Goal: Task Accomplishment & Management: Complete application form

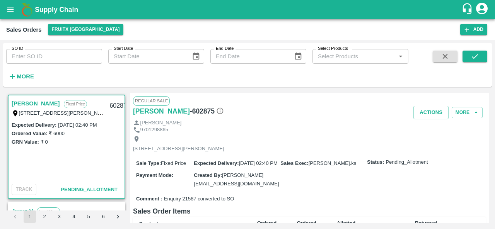
scroll to position [1237, 0]
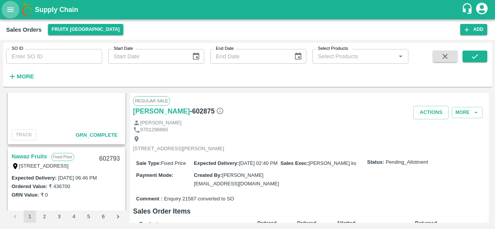
click at [15, 8] on button "open drawer" at bounding box center [11, 10] width 18 height 18
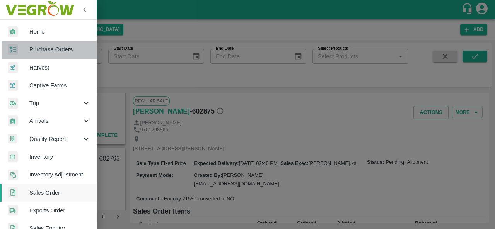
click at [64, 53] on span "Purchase Orders" at bounding box center [59, 49] width 61 height 9
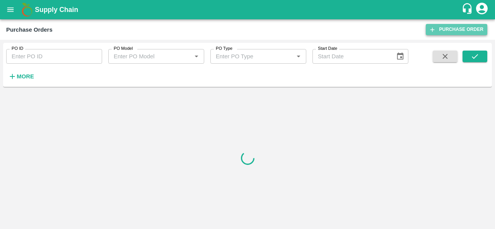
click at [463, 26] on link "Purchase Order" at bounding box center [456, 29] width 61 height 11
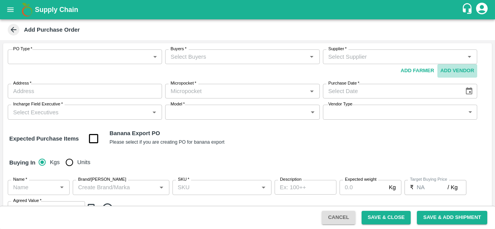
click at [447, 72] on button "Add Vendor" at bounding box center [457, 71] width 40 height 14
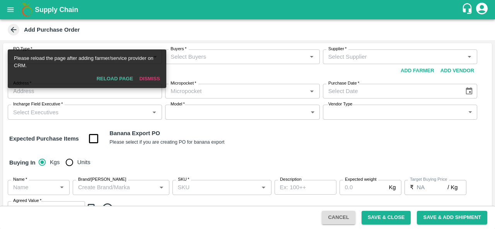
click at [115, 78] on button "Reload Page" at bounding box center [115, 79] width 43 height 14
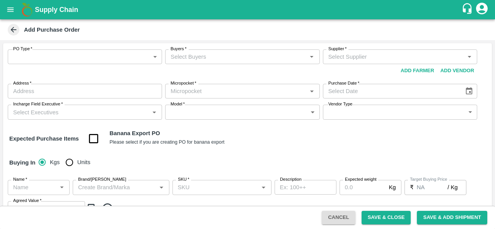
click at [348, 58] on input "Supplier   *" at bounding box center [393, 57] width 137 height 10
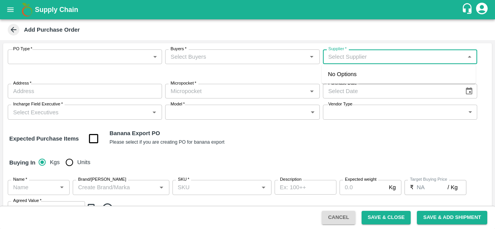
paste input "ANANDA THYAGARAJU"
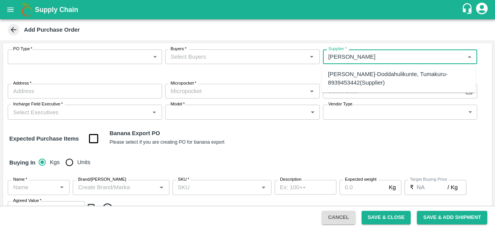
click at [358, 75] on div "ANANDA THYAGARAJU-Doddahulikunte, Tumakuru-8939453442(Supplier)" at bounding box center [398, 78] width 141 height 17
type input "ANANDA THYAGARAJU-Doddahulikunte, Tumakuru-8939453442(Supplier)"
type input "Doddahulikunte, Tumakuru, sira, Karnataka"
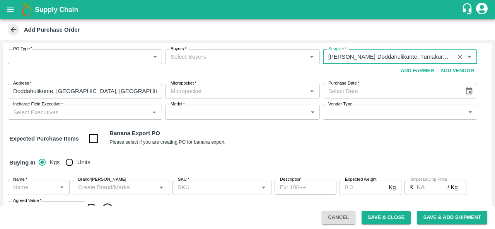
type input "ANANDA THYAGARAJU-Doddahulikunte, Tumakuru-8939453442(Supplier)"
click at [212, 54] on input "Buyers   *" at bounding box center [235, 57] width 137 height 10
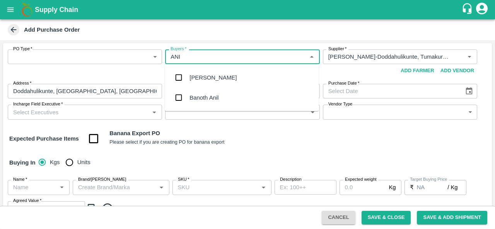
type input "ANIL"
click at [210, 78] on div "[PERSON_NAME]" at bounding box center [212, 77] width 47 height 9
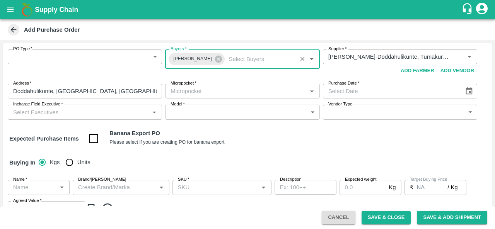
click at [56, 58] on body "Supply Chain Add Purchase Order PO Type   * ​ PO Type Buyers   * Anil Kumar Buy…" at bounding box center [247, 114] width 495 height 229
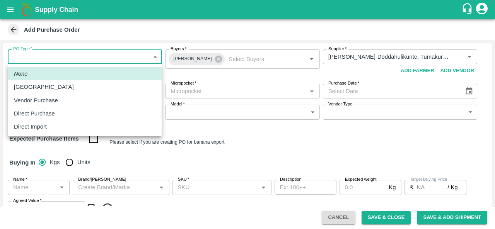
click at [35, 99] on p "Vendor Purchase" at bounding box center [36, 100] width 44 height 9
type input "2"
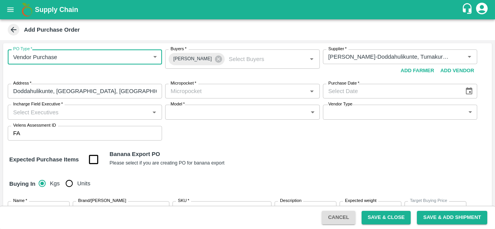
click at [278, 92] on input "Micropocket   *" at bounding box center [235, 91] width 137 height 10
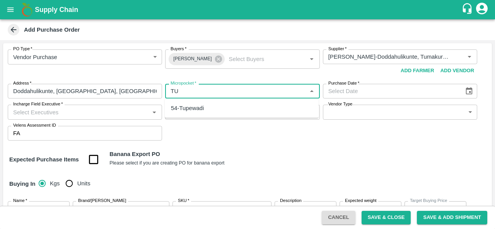
type input "T"
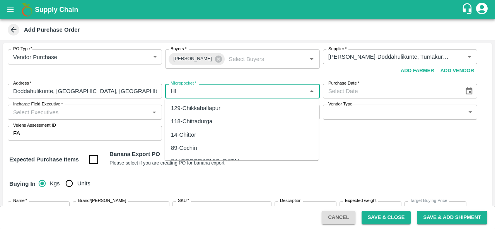
click at [220, 123] on div "118-Chitradurga" at bounding box center [242, 121] width 154 height 13
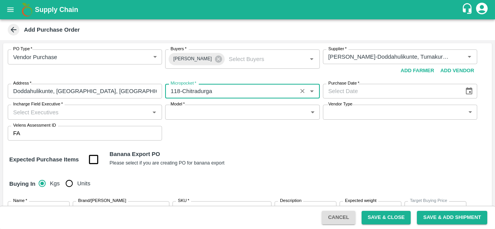
type input "118-Chitradurga"
click at [374, 88] on input "Purchase Date   *" at bounding box center [391, 91] width 136 height 15
type input "DD/MM/YYYY"
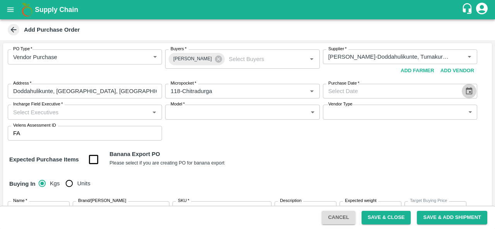
click at [469, 94] on icon "Choose date" at bounding box center [469, 90] width 7 height 7
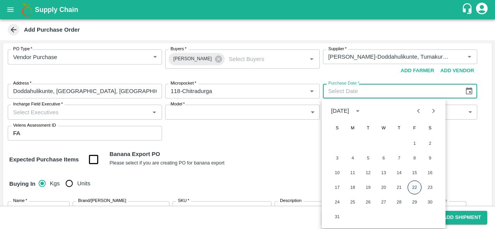
click at [411, 190] on button "22" at bounding box center [414, 188] width 14 height 14
type input "22/08/2025"
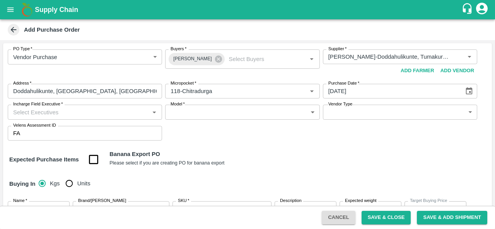
click at [264, 165] on div "Expected Purchase Items Banana Export PO Please select if you are creating PO f…" at bounding box center [247, 160] width 476 height 20
click at [79, 116] on input "Incharge Field Executive   *" at bounding box center [78, 112] width 137 height 10
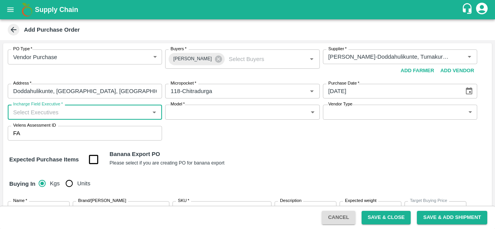
drag, startPoint x: 79, startPoint y: 116, endPoint x: 57, endPoint y: 114, distance: 21.7
click at [57, 114] on input "Incharge Field Executive   *" at bounding box center [78, 112] width 137 height 10
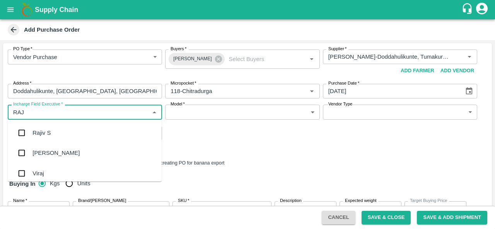
type input "RAJU"
click at [48, 157] on div "Raju KR" at bounding box center [85, 153] width 154 height 20
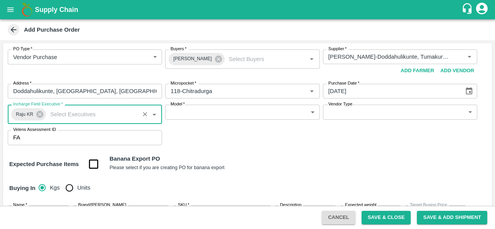
click at [227, 111] on body "Supply Chain Add Purchase Order PO Type   * Vendor Purchase 2 PO Type Buyers   …" at bounding box center [247, 114] width 495 height 229
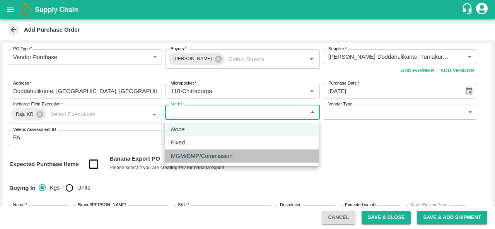
click at [189, 154] on p "MGM/DMP/Commission" at bounding box center [201, 156] width 61 height 9
type input "Commision"
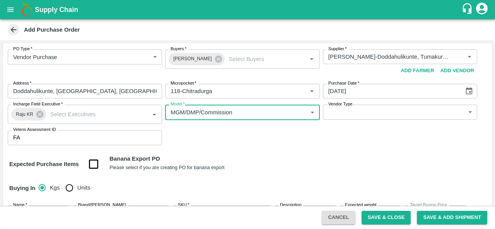
click at [368, 111] on body "Supply Chain Add Purchase Order PO Type   * Vendor Purchase 2 PO Type Buyers   …" at bounding box center [247, 114] width 495 height 229
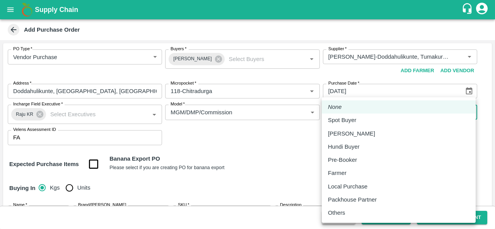
click at [350, 188] on p "Local Purchase" at bounding box center [347, 186] width 39 height 9
type input "LOCAL_PURCHASE"
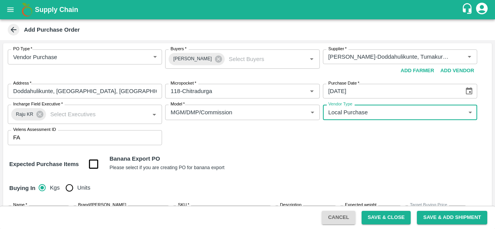
click at [82, 187] on span "Units" at bounding box center [83, 188] width 13 height 9
click at [77, 187] on input "Units" at bounding box center [68, 187] width 15 height 15
radio input "true"
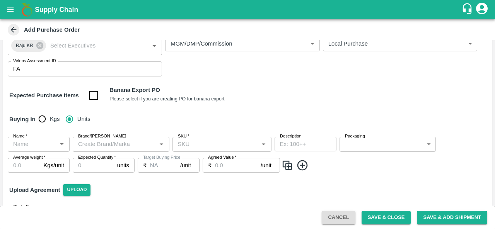
scroll to position [94, 0]
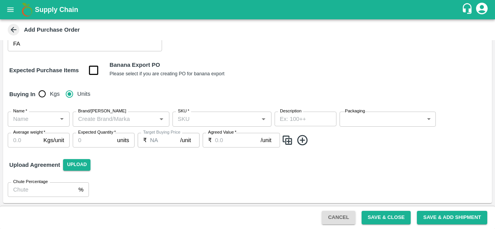
click at [36, 118] on input "Name   *" at bounding box center [32, 119] width 44 height 10
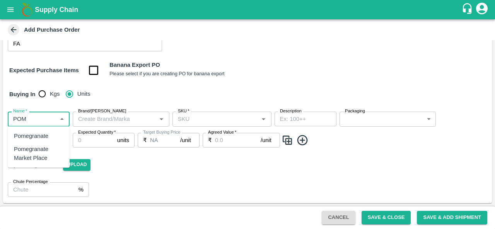
click at [49, 138] on div "Pomegranate" at bounding box center [39, 135] width 62 height 13
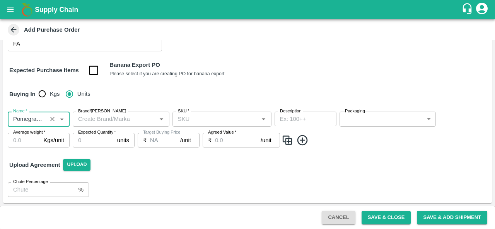
type input "Pomegranate"
click at [95, 124] on input "Brand/[PERSON_NAME]" at bounding box center [114, 119] width 79 height 10
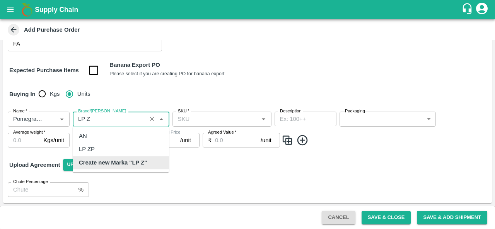
scroll to position [0, 0]
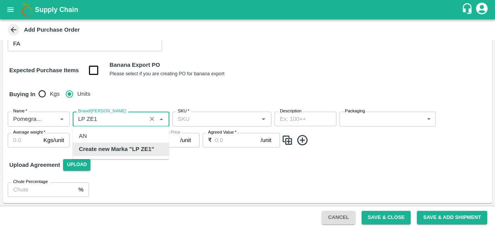
type input "LP ZE1"
click at [199, 119] on input "SKU   *" at bounding box center [216, 119] width 82 height 10
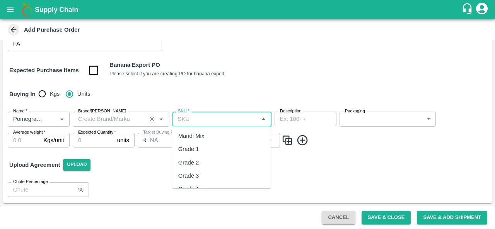
click at [125, 120] on input "Brand/Marka" at bounding box center [109, 119] width 69 height 10
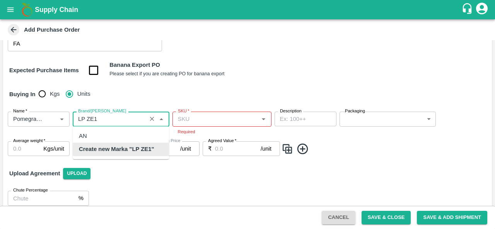
click at [138, 152] on b "Create new Marka "LP ZE1"" at bounding box center [116, 149] width 75 height 9
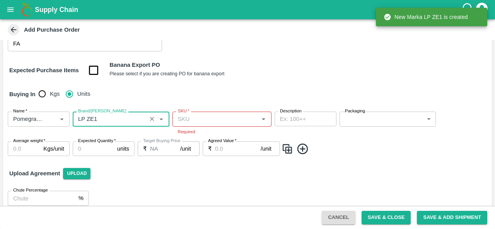
click at [213, 112] on div "SKU   *" at bounding box center [221, 119] width 99 height 15
type input "LP ZE1"
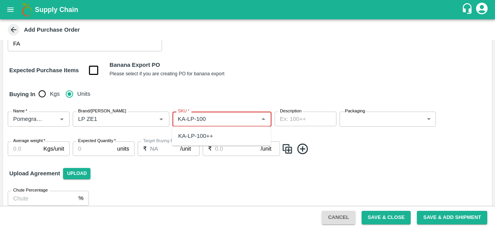
click at [214, 143] on ul "KA-LP-100++" at bounding box center [221, 135] width 99 height 19
click at [210, 135] on div "KA-LP-100++" at bounding box center [195, 136] width 35 height 9
type input "KA-LP-100++"
click at [354, 116] on body "Supply Chain Add Purchase Order PO Type   * Vendor Purchase 2 PO Type Buyers   …" at bounding box center [247, 114] width 495 height 229
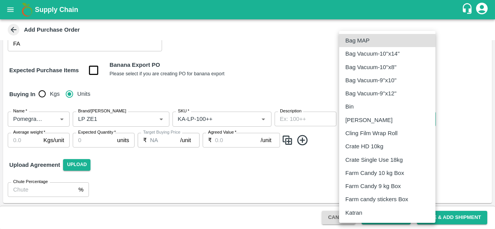
scroll to position [145, 0]
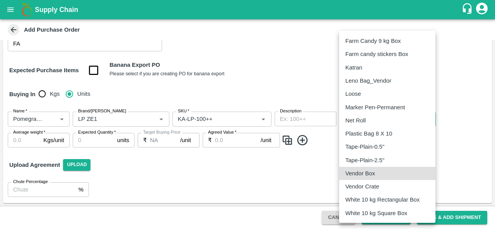
type input "276"
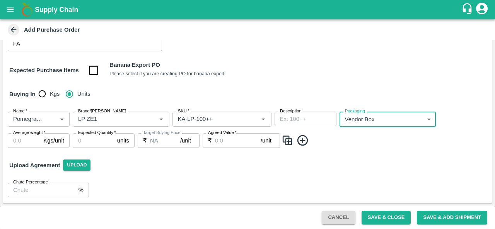
click at [5, 137] on div "Name   * Name   * Brand/Marka Brand/Marka SKU   * SKU   * Description x Descrip…" at bounding box center [247, 130] width 489 height 49
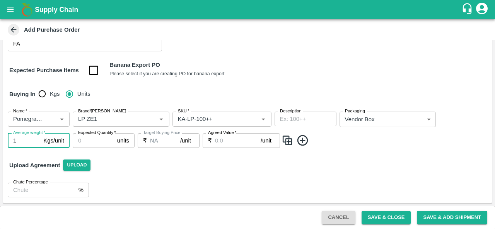
click at [18, 138] on input "1" at bounding box center [24, 140] width 32 height 15
type input "10"
click at [82, 139] on input "Expected Quantity   *" at bounding box center [93, 140] width 41 height 15
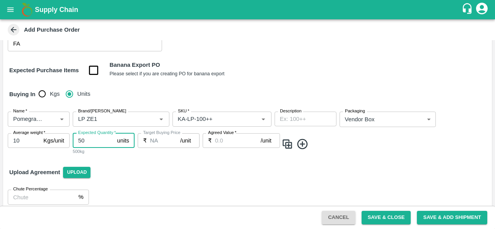
click at [221, 143] on input "Agreed Value   *" at bounding box center [238, 140] width 46 height 15
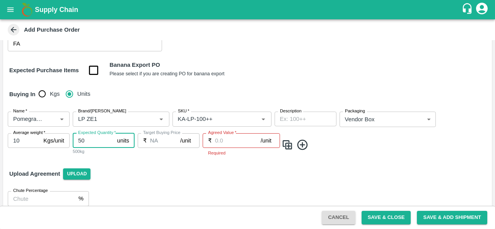
click at [83, 141] on input "50" at bounding box center [93, 140] width 41 height 15
type input "5"
type input "75"
click at [227, 143] on input "Agreed Value   *" at bounding box center [238, 140] width 46 height 15
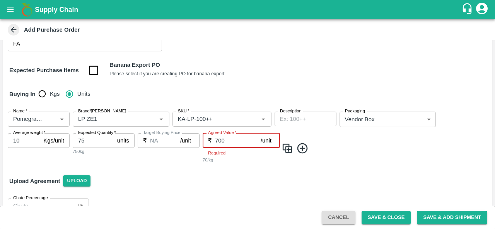
type input "700"
click at [288, 150] on img at bounding box center [287, 148] width 12 height 13
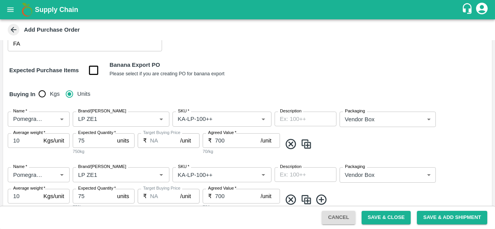
scroll to position [157, 0]
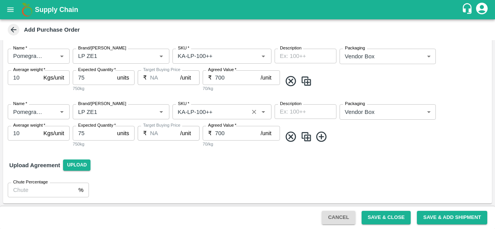
click at [201, 111] on input "SKU   *" at bounding box center [211, 112] width 72 height 10
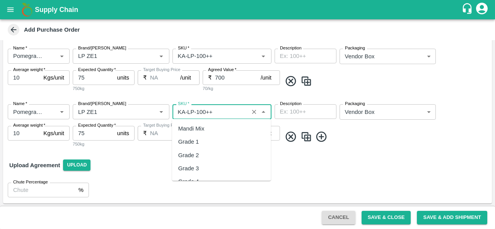
scroll to position [4420, 0]
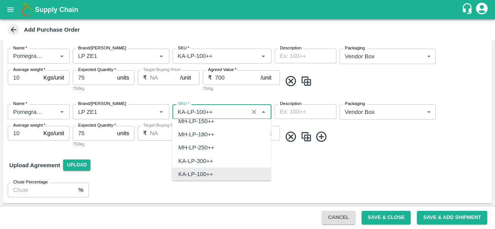
click at [201, 111] on input "SKU   *" at bounding box center [211, 112] width 72 height 10
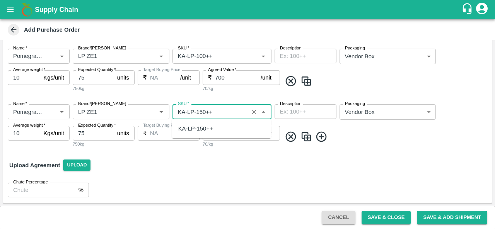
click at [195, 129] on div "KA-LP-150++" at bounding box center [195, 128] width 35 height 9
type input "KA-LP-150++"
click at [217, 131] on input "700" at bounding box center [238, 133] width 46 height 15
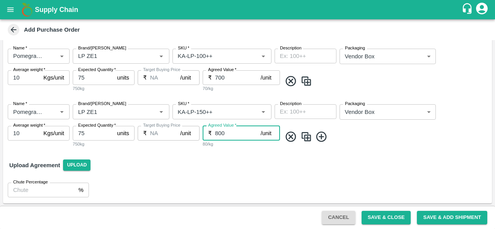
type input "800"
click at [305, 137] on img at bounding box center [306, 137] width 12 height 13
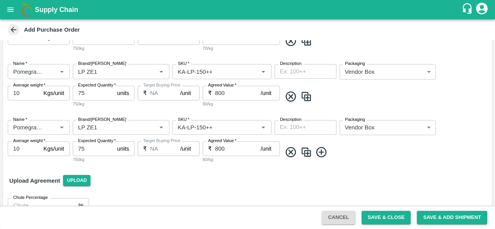
scroll to position [207, 0]
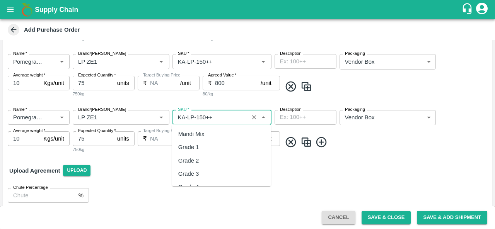
click at [200, 117] on input "SKU   *" at bounding box center [211, 117] width 72 height 10
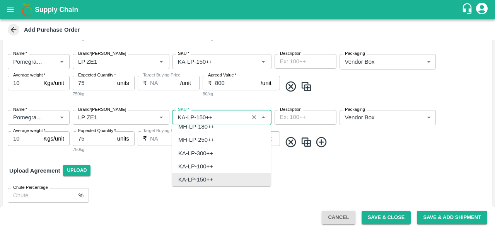
click at [200, 117] on input "SKU   *" at bounding box center [211, 117] width 72 height 10
click at [201, 119] on input "SKU   *" at bounding box center [211, 117] width 72 height 10
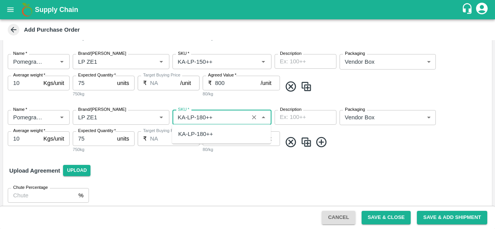
click at [186, 136] on div "KA-LP-180++" at bounding box center [195, 134] width 35 height 9
type input "KA-LP-180++"
click at [216, 139] on input "800" at bounding box center [238, 138] width 46 height 15
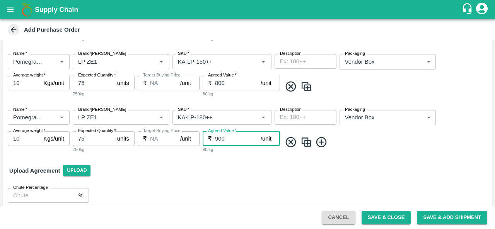
type input "900"
click at [307, 144] on img at bounding box center [306, 142] width 12 height 13
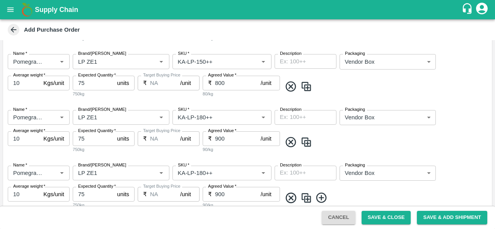
scroll to position [269, 0]
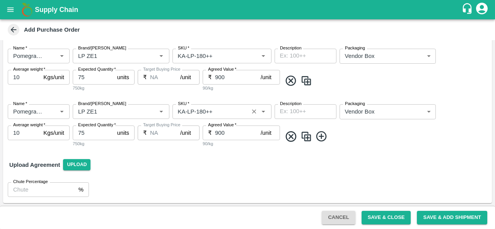
click at [201, 111] on input "SKU   *" at bounding box center [211, 112] width 72 height 10
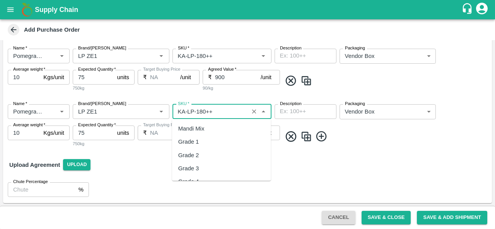
scroll to position [4446, 0]
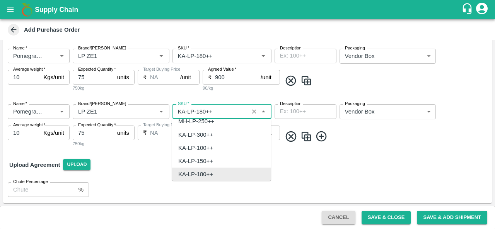
click at [201, 111] on input "SKU   *" at bounding box center [211, 112] width 72 height 10
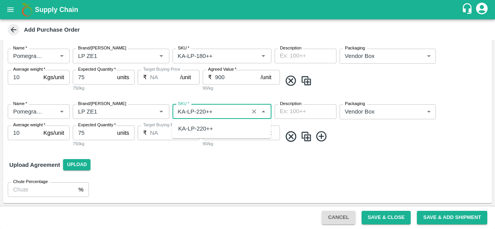
click at [201, 129] on div "KA-LP-220++" at bounding box center [195, 128] width 35 height 9
type input "KA-LP-220++"
click at [218, 129] on input "900" at bounding box center [238, 133] width 46 height 15
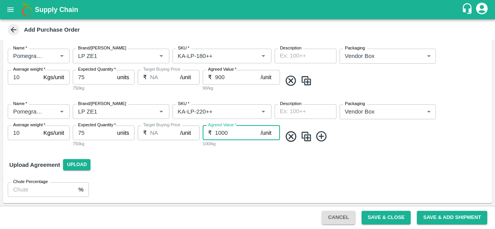
type input "1000"
click at [309, 135] on img at bounding box center [306, 136] width 12 height 13
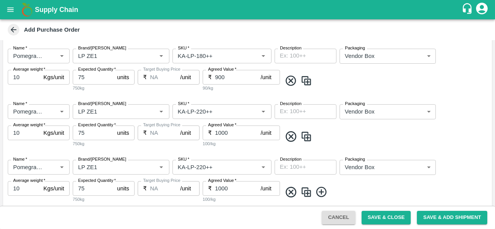
scroll to position [322, 0]
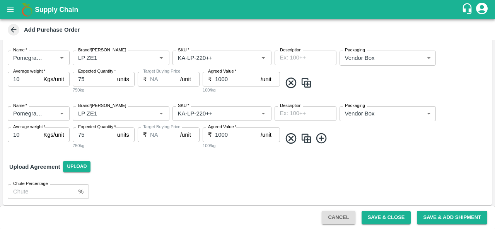
click at [216, 134] on input "1000" at bounding box center [238, 135] width 46 height 15
type input "1100"
click at [306, 137] on img at bounding box center [306, 138] width 12 height 13
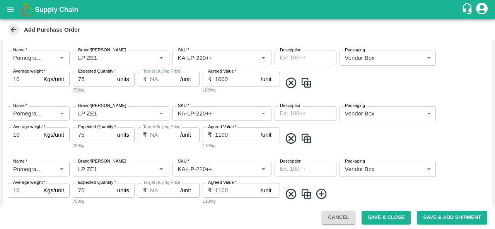
scroll to position [380, 0]
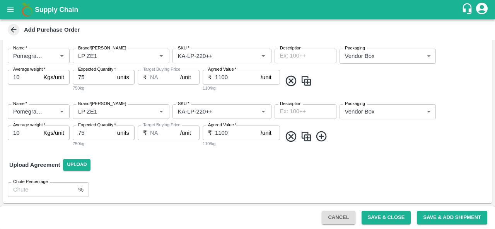
click at [218, 132] on input "1100" at bounding box center [238, 133] width 46 height 15
type input "1200"
click at [200, 109] on input "SKU   *" at bounding box center [211, 112] width 72 height 10
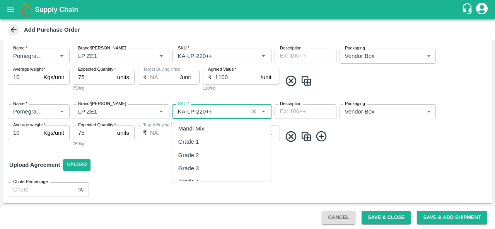
click at [201, 109] on input "SKU   *" at bounding box center [211, 112] width 72 height 10
click at [210, 126] on div "KA-LP-250++" at bounding box center [195, 128] width 35 height 9
type input "KA-LP-250++"
click at [308, 136] on img at bounding box center [306, 136] width 12 height 13
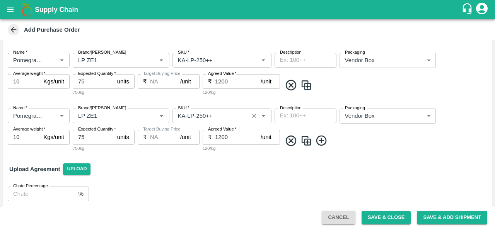
scroll to position [432, 0]
click at [202, 112] on input "SKU   *" at bounding box center [211, 116] width 72 height 10
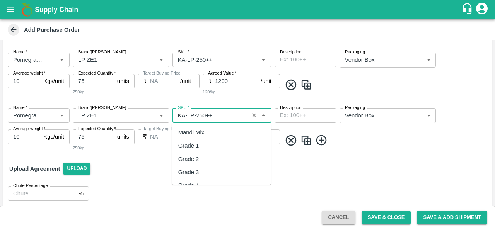
scroll to position [4460, 0]
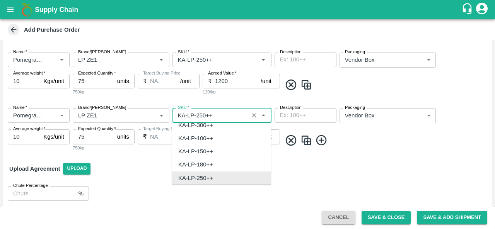
click at [202, 112] on input "SKU   *" at bounding box center [211, 116] width 72 height 10
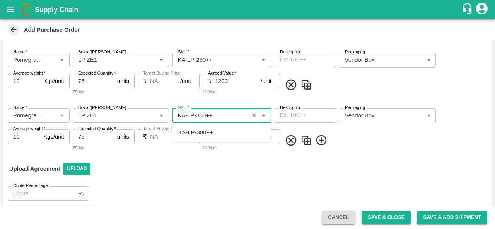
click at [206, 132] on div "KA-LP-300++" at bounding box center [195, 132] width 35 height 9
type input "KA-LP-300++"
click at [219, 137] on input "1200" at bounding box center [238, 136] width 46 height 15
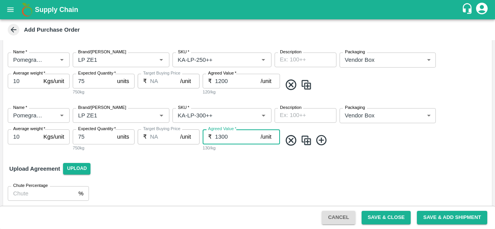
type input "1300"
click at [308, 141] on img at bounding box center [306, 140] width 12 height 13
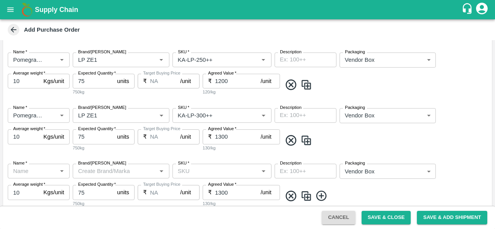
type input "Pomegranate"
type input "LP ZE1"
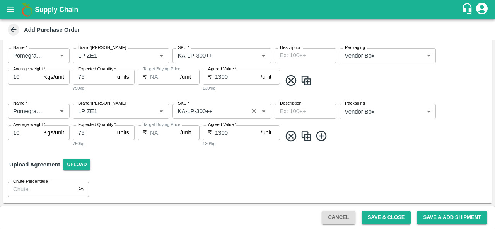
click at [201, 111] on input "SKU   *" at bounding box center [211, 111] width 72 height 10
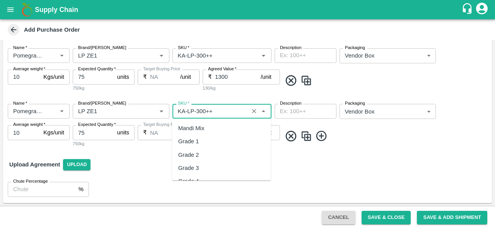
click at [201, 110] on input "SKU   *" at bounding box center [211, 111] width 72 height 10
click at [201, 127] on div "KA-LP-350++" at bounding box center [195, 128] width 35 height 9
type input "KA-LP-350++"
click at [220, 132] on input "1300" at bounding box center [238, 132] width 46 height 15
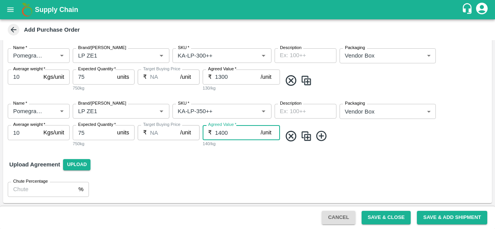
type input "1400"
click at [305, 140] on img at bounding box center [306, 136] width 12 height 13
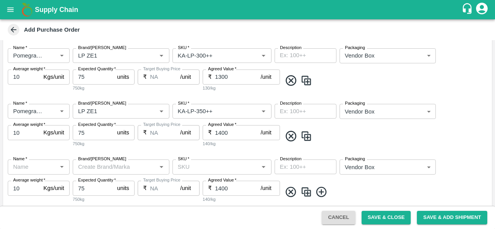
type input "Pomegranate"
type input "LP ZE1"
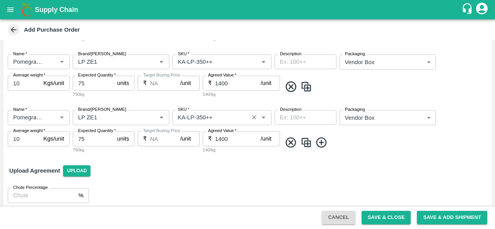
click at [201, 117] on input "SKU   *" at bounding box center [211, 117] width 72 height 10
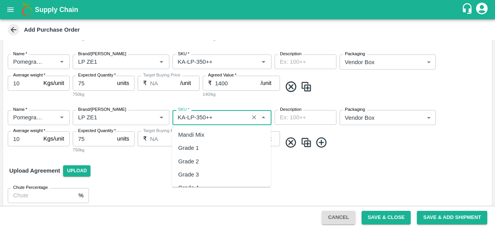
click at [201, 117] on input "SKU   *" at bounding box center [211, 117] width 72 height 10
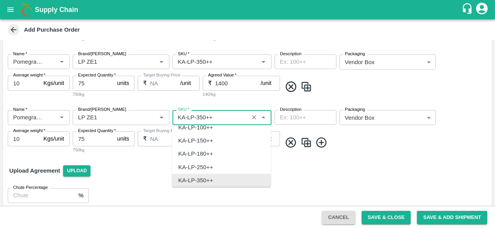
click at [201, 117] on input "SKU   *" at bounding box center [211, 117] width 72 height 10
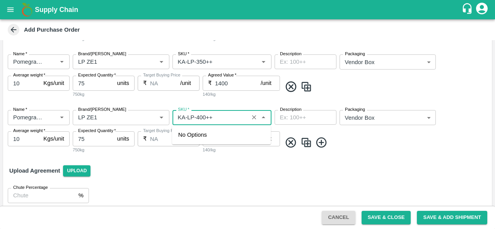
click at [216, 117] on input "SKU   *" at bounding box center [211, 117] width 72 height 10
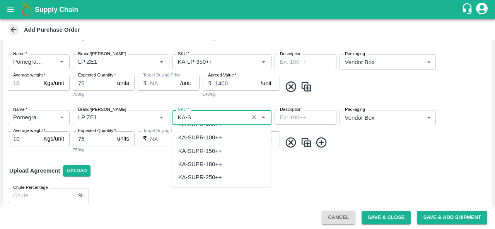
scroll to position [0, 0]
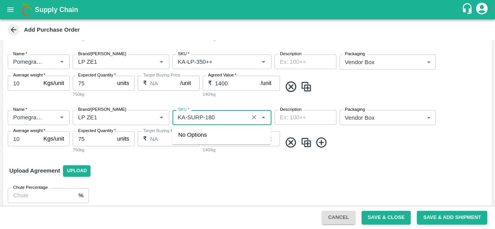
click at [199, 117] on input "SKU   *" at bounding box center [211, 117] width 72 height 10
click at [196, 117] on input "SKU   *" at bounding box center [211, 117] width 72 height 10
click at [197, 116] on input "SKU   *" at bounding box center [211, 117] width 72 height 10
click at [204, 134] on div "KA-SUPR-180++" at bounding box center [200, 135] width 44 height 9
type input "KA-SUPR-180++"
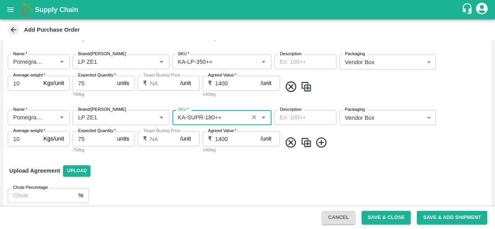
click at [219, 139] on input "1400" at bounding box center [238, 138] width 46 height 15
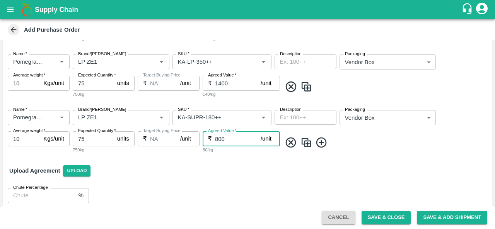
scroll to position [547, 0]
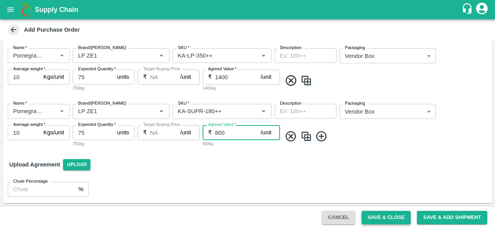
type input "800"
click at [380, 218] on button "Save & Close" at bounding box center [385, 218] width 49 height 14
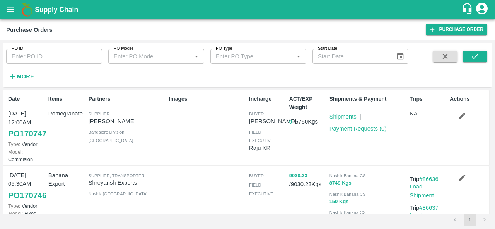
click at [362, 130] on link "Payment Requests ( 0 )" at bounding box center [357, 129] width 57 height 6
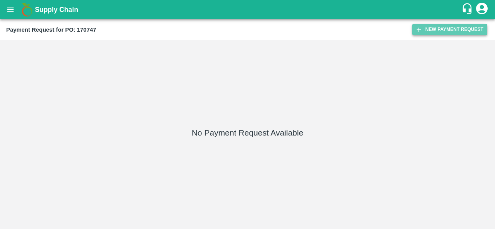
click at [445, 33] on button "New Payment Request" at bounding box center [449, 29] width 75 height 11
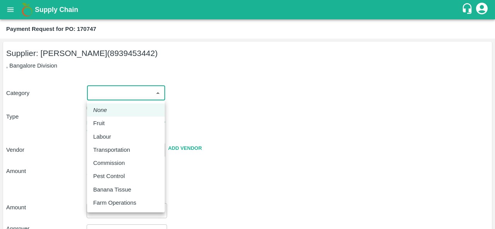
click at [131, 90] on body "Supply Chain Payment Request for PO: 170747 Supplier: [PERSON_NAME] (8939453442…" at bounding box center [247, 114] width 495 height 229
click at [111, 126] on div "Fruit" at bounding box center [125, 123] width 65 height 9
type input "1"
type input "[PERSON_NAME] - 8939453442(Supplier)"
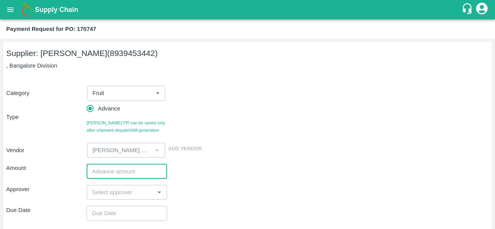
click at [108, 172] on input "number" at bounding box center [127, 171] width 80 height 15
type input "900000"
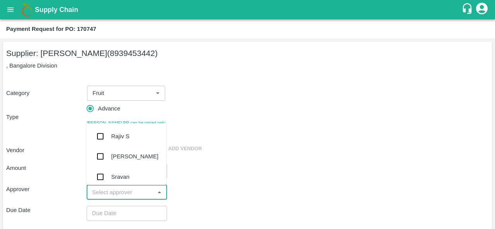
click at [118, 191] on input "input" at bounding box center [120, 192] width 63 height 10
type input "A"
type input "PRAV"
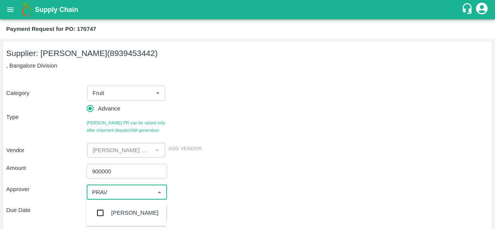
click at [114, 213] on div "[PERSON_NAME]" at bounding box center [134, 213] width 47 height 9
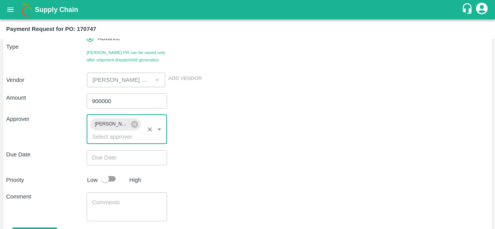
scroll to position [104, 0]
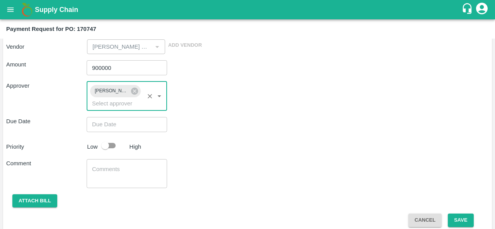
type input "DD/MM/YYYY hh:mm aa"
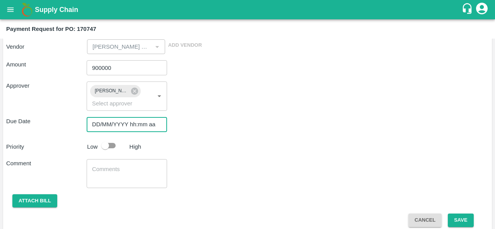
click at [112, 124] on input "DD/MM/YYYY hh:mm aa" at bounding box center [124, 124] width 75 height 15
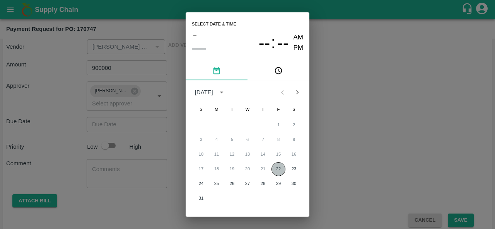
click at [276, 167] on button "22" at bounding box center [278, 169] width 14 height 14
type input "22/08/2025 12:00 AM"
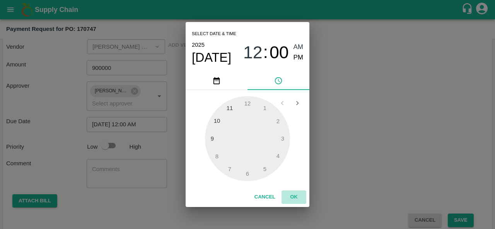
click at [290, 201] on button "OK" at bounding box center [293, 198] width 25 height 14
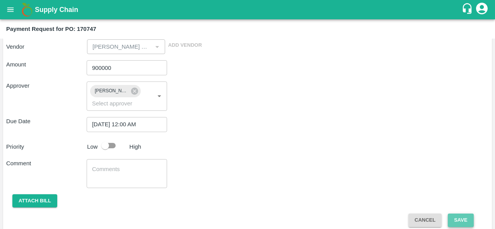
click at [464, 219] on button "Save" at bounding box center [461, 221] width 26 height 14
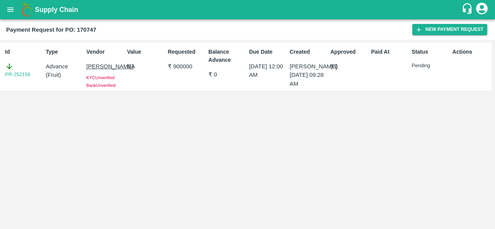
drag, startPoint x: 6, startPoint y: 10, endPoint x: 0, endPoint y: 12, distance: 6.8
click at [0, 12] on div "Supply Chain" at bounding box center [247, 9] width 495 height 19
click at [7, 8] on icon "open drawer" at bounding box center [10, 9] width 7 height 4
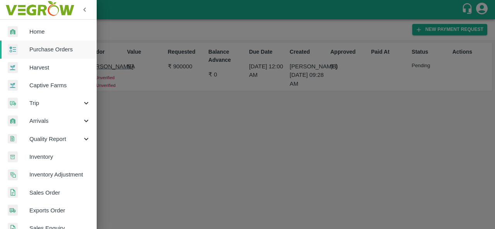
click at [195, 154] on div at bounding box center [247, 114] width 495 height 229
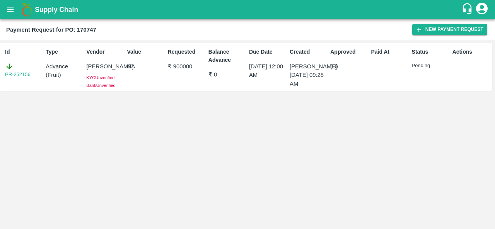
click at [10, 14] on button "open drawer" at bounding box center [11, 10] width 18 height 18
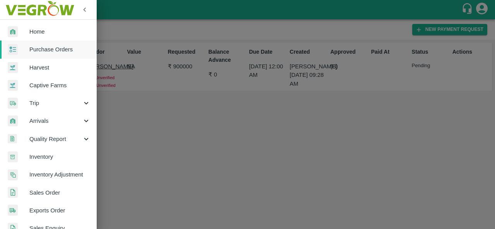
click at [39, 49] on span "Purchase Orders" at bounding box center [59, 49] width 61 height 9
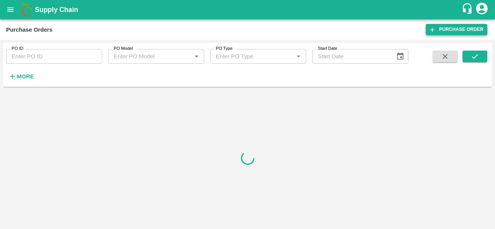
click at [446, 27] on link "Purchase Order" at bounding box center [456, 29] width 61 height 11
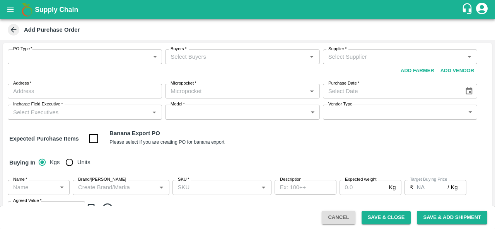
click at [448, 69] on button "Add Vendor" at bounding box center [457, 71] width 40 height 14
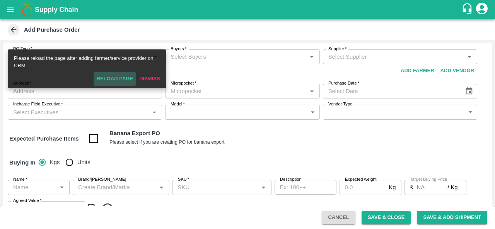
click at [124, 81] on button "Reload Page" at bounding box center [115, 79] width 43 height 14
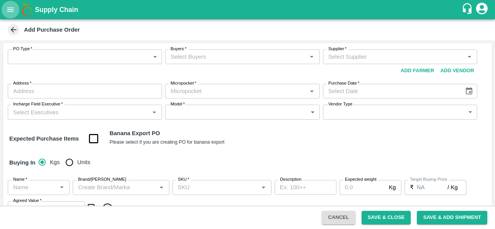
click at [9, 13] on icon "open drawer" at bounding box center [10, 9] width 9 height 9
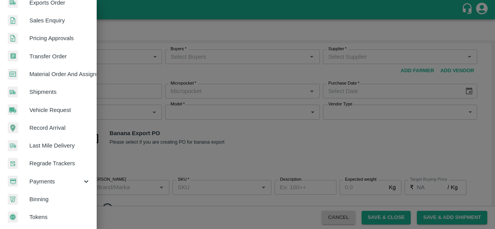
scroll to position [211, 0]
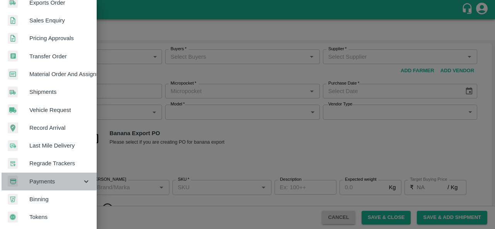
click at [49, 177] on span "Payments" at bounding box center [55, 181] width 53 height 9
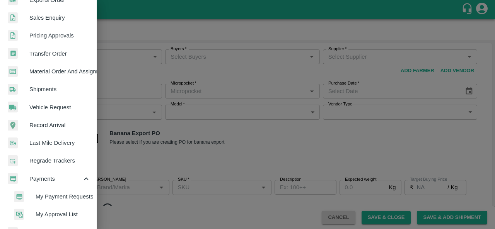
click at [55, 196] on span "My Payment Requests" at bounding box center [63, 196] width 55 height 9
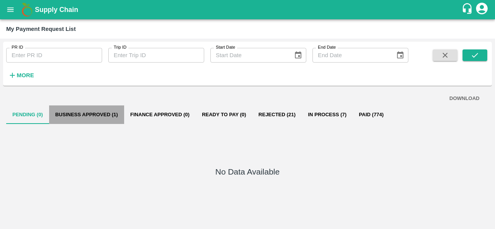
click at [89, 116] on button "Business Approved (1)" at bounding box center [86, 115] width 75 height 19
